Goal: Task Accomplishment & Management: Use online tool/utility

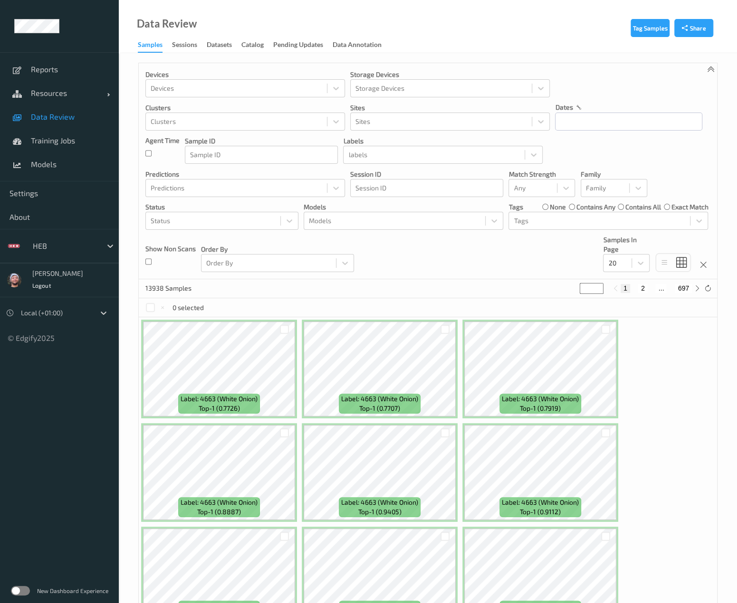
click at [76, 247] on div at bounding box center [65, 245] width 64 height 11
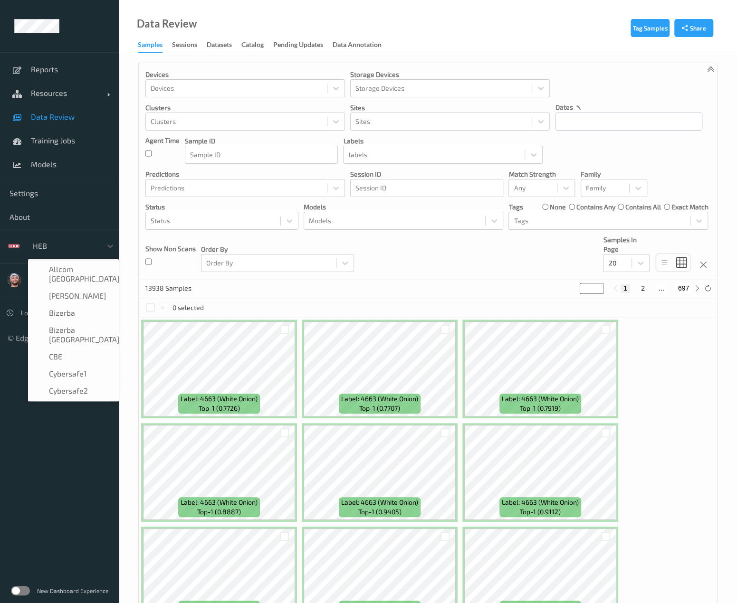
scroll to position [139, 0]
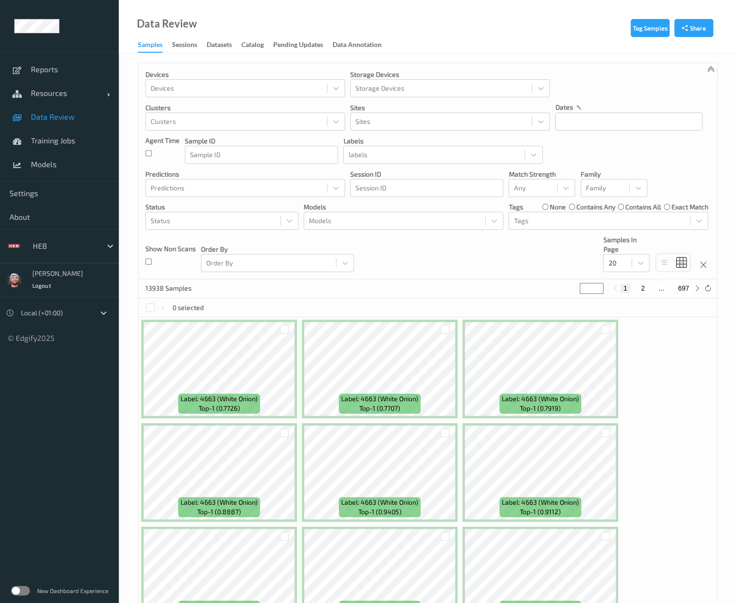
click at [71, 118] on span "Data Review" at bounding box center [70, 117] width 78 height 10
click at [71, 142] on span "Training Jobs" at bounding box center [70, 141] width 78 height 10
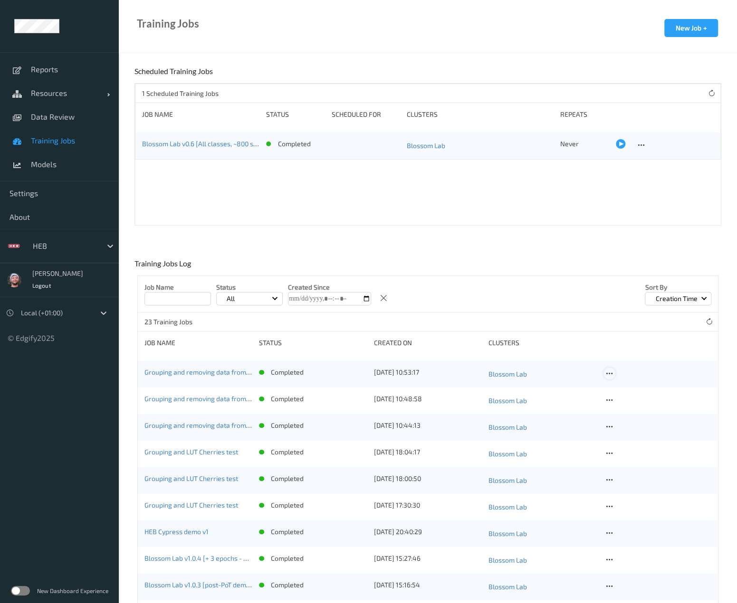
click at [605, 370] on icon at bounding box center [609, 374] width 8 height 9
click at [620, 401] on link "Copy Job" at bounding box center [632, 408] width 57 height 18
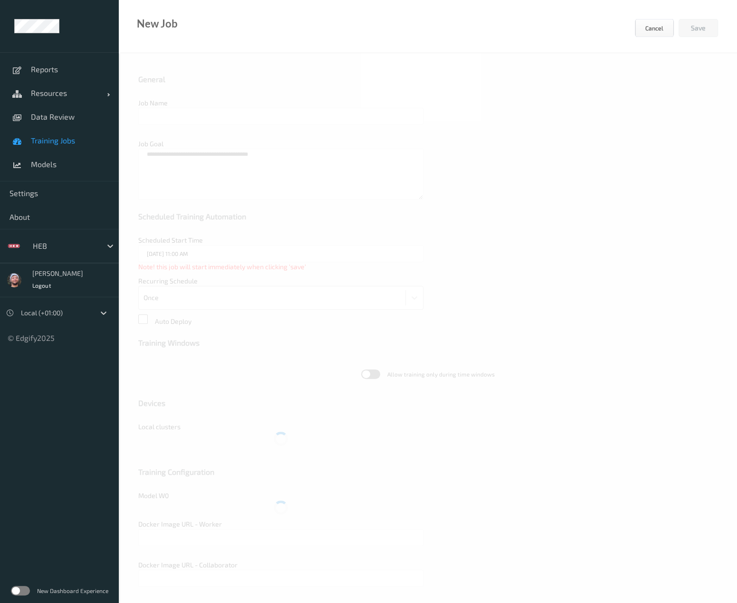
type input "Grouping and removing data from training 2"
type textarea "**********"
type input "edgify/edgify-worker-cuda:[DATE]"
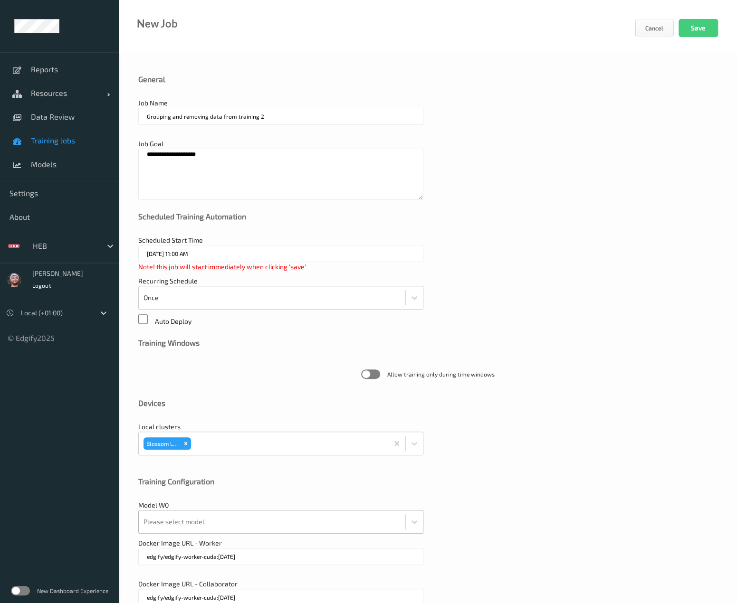
click at [245, 520] on div at bounding box center [271, 522] width 257 height 19
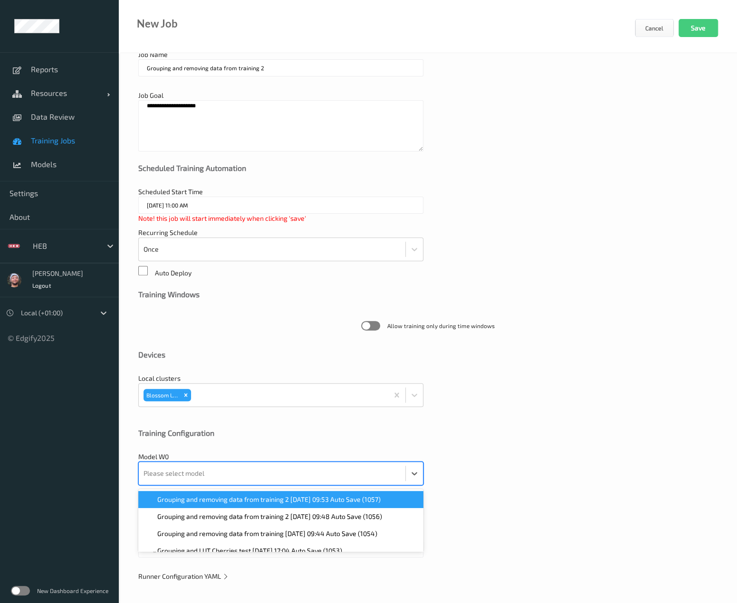
scroll to position [49, 0]
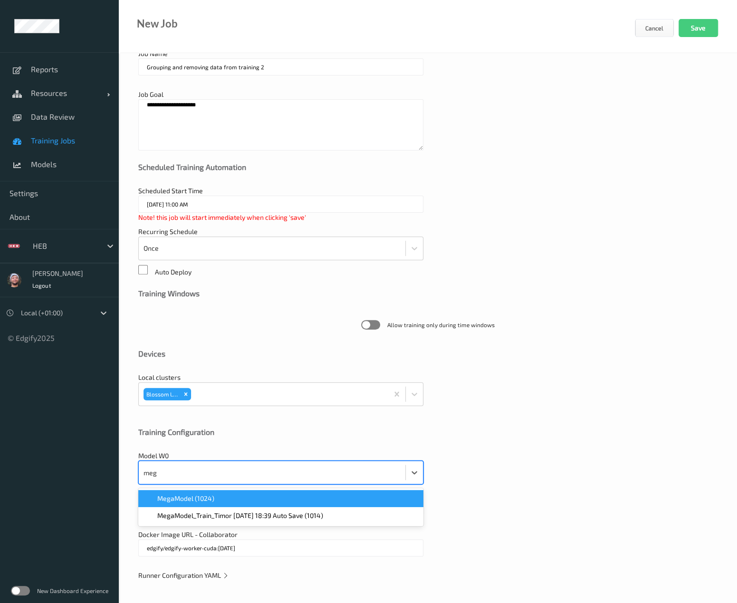
type input "mega"
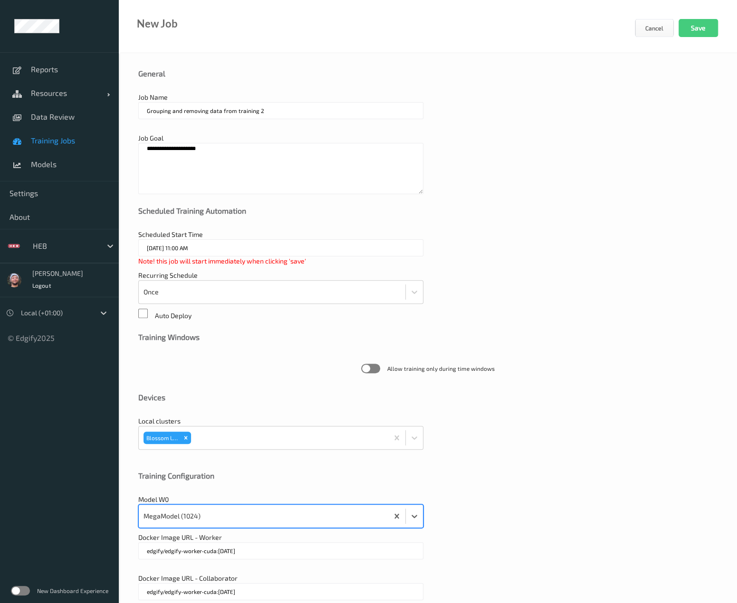
scroll to position [5, 0]
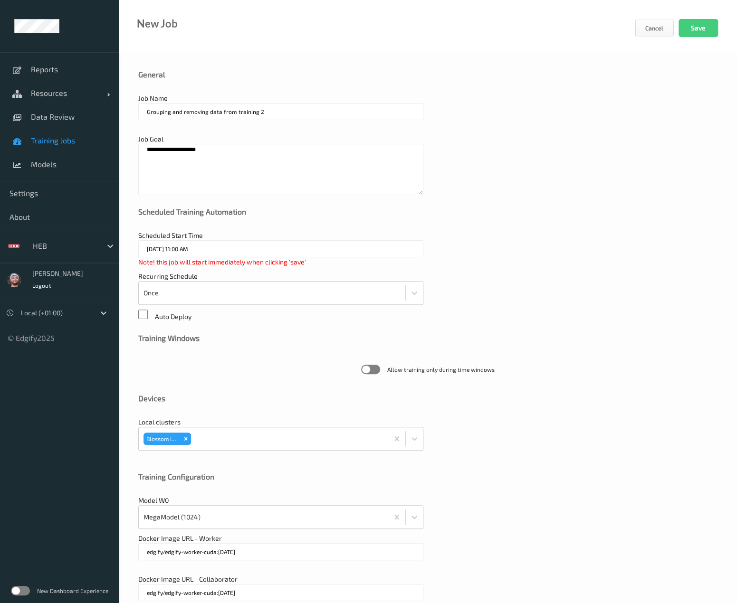
click at [273, 110] on input "Grouping and removing data from training 2" at bounding box center [280, 111] width 285 height 17
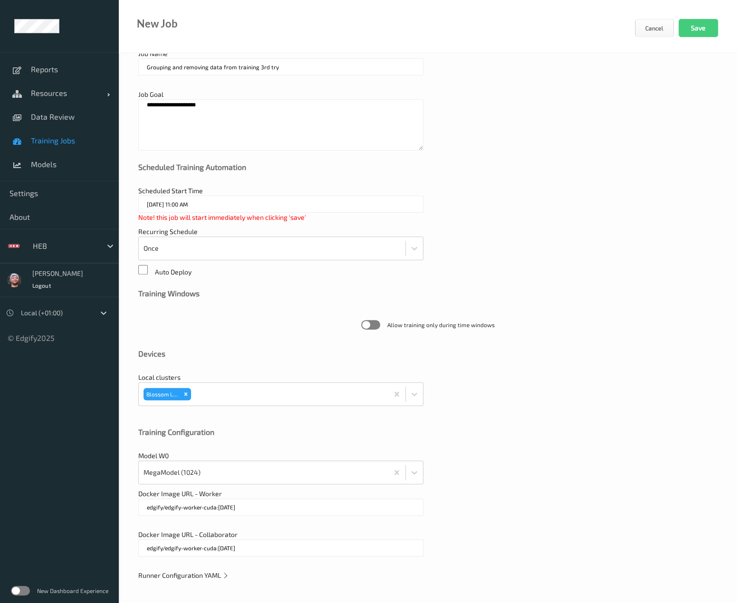
type input "Grouping and removing data from training 3rd try"
click at [211, 573] on span "Runner Configuration YAML" at bounding box center [183, 576] width 91 height 8
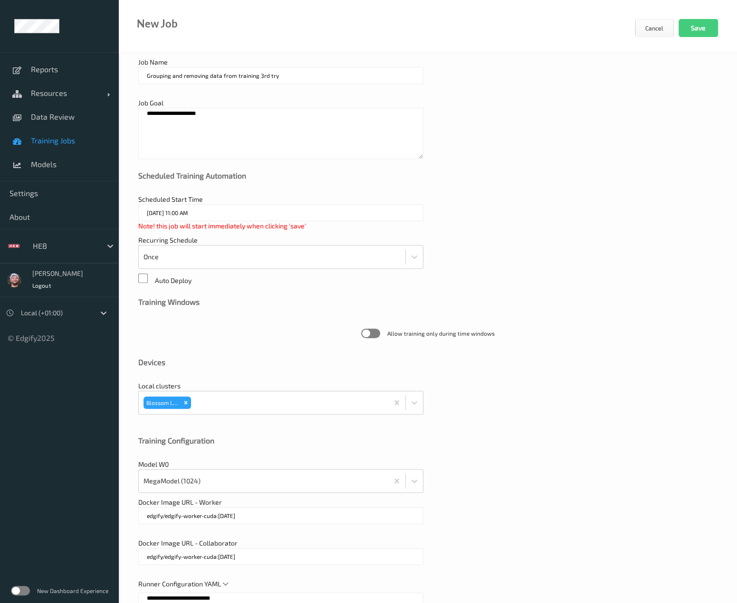
scroll to position [36, 0]
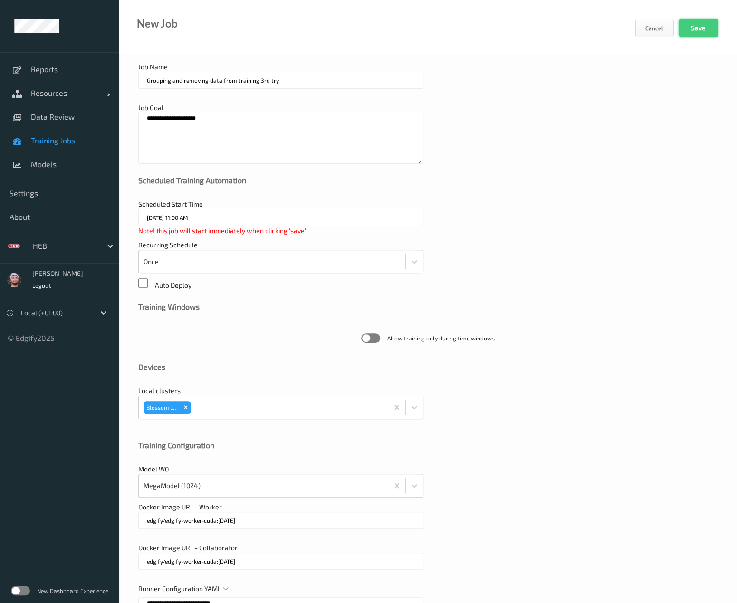
click at [698, 34] on button "Save" at bounding box center [698, 28] width 39 height 18
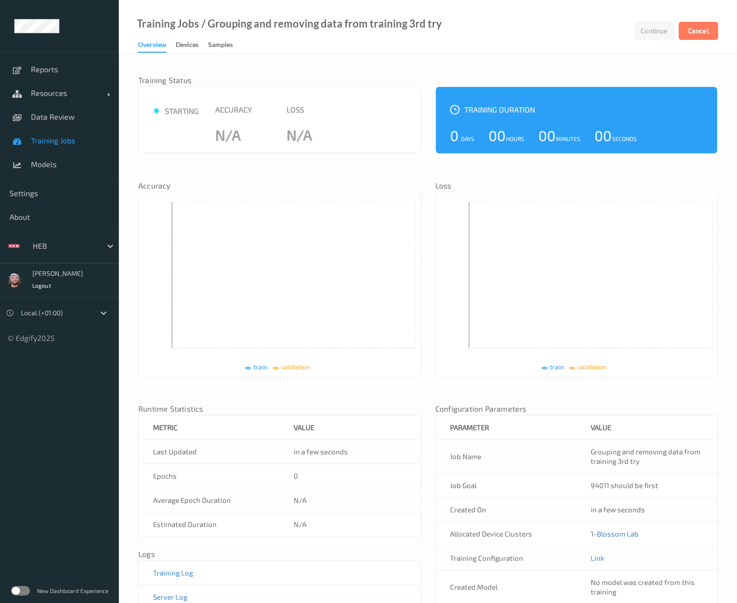
click at [297, 69] on div "Training Status ● starting Accuracy N/A Loss N/A Training Duration 0 Days 00 Ho…" at bounding box center [427, 343] width 579 height 561
